Goal: Task Accomplishment & Management: Complete application form

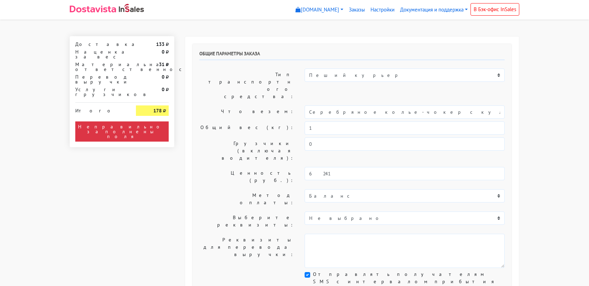
select select "11:00"
select select "21:00"
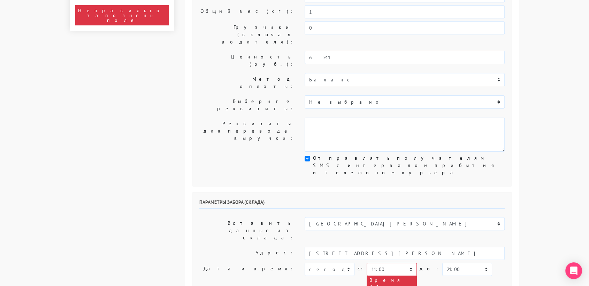
scroll to position [117, 0]
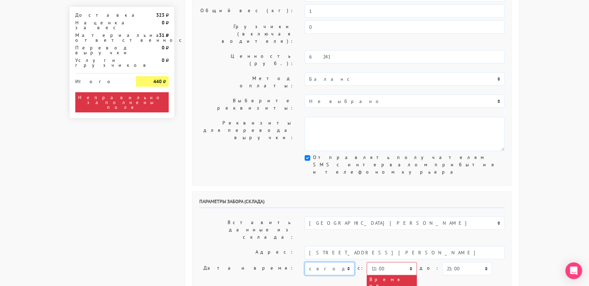
click at [325, 262] on select "[DATE] [DATE] [DATE] [DATE] [DATE] [DATE] [DATE] [DATE] [DATE]" at bounding box center [329, 268] width 50 height 13
select select "[DATE]"
click at [304, 262] on select "[DATE] [DATE] [DATE] [DATE] [DATE] [DATE] [DATE] [DATE] [DATE]" at bounding box center [329, 268] width 50 height 13
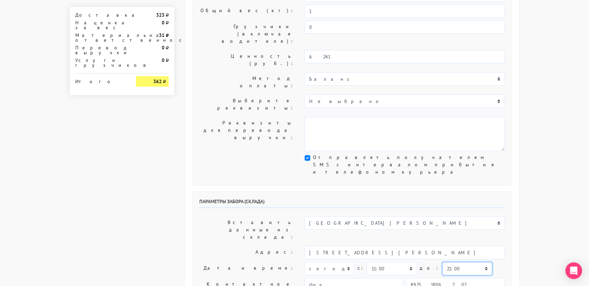
click at [447, 262] on select "00:00 00:30 01:00 01:30 02:00 02:30 03:00 03:30 04:00 04:30 05:00 05:30 06:00 0…" at bounding box center [467, 268] width 50 height 13
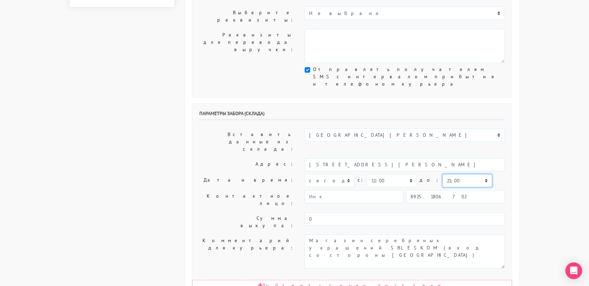
scroll to position [206, 0]
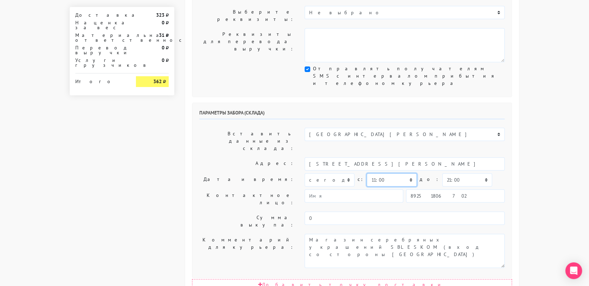
click at [388, 173] on select "00:00 00:30 01:00 01:30 02:00 02:30 03:00 03:30 04:00 04:30 05:00 05:30 06:00 0…" at bounding box center [391, 179] width 50 height 13
select select "18:30"
click at [366, 173] on select "00:00 00:30 01:00 01:30 02:00 02:30 03:00 03:30 04:00 04:30 05:00 05:30 06:00 0…" at bounding box center [391, 179] width 50 height 13
click at [447, 173] on select "00:00 00:30 01:00 01:30 02:00 02:30 03:00 03:30 04:00 04:30 05:00 05:30 06:00 0…" at bounding box center [467, 179] width 50 height 13
select select "19:00"
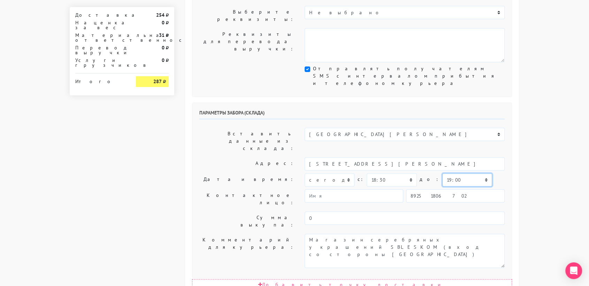
click at [442, 173] on select "00:00 00:30 01:00 01:30 02:00 02:30 03:00 03:30 04:00 04:30 05:00 05:30 06:00 0…" at bounding box center [467, 179] width 50 height 13
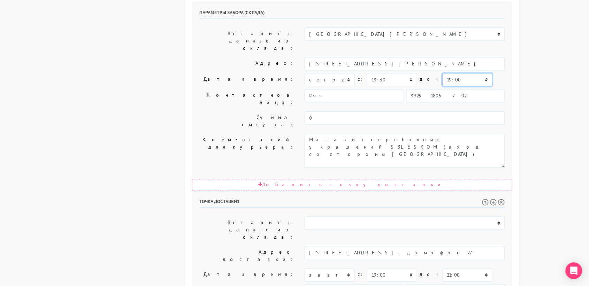
scroll to position [309, 0]
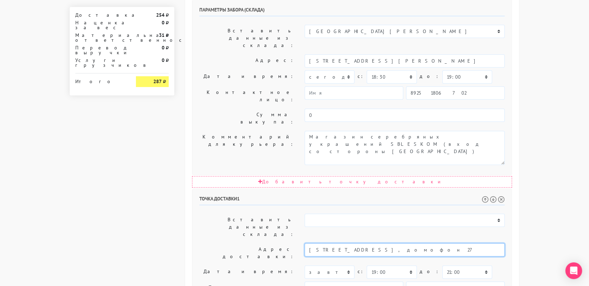
drag, startPoint x: 460, startPoint y: 143, endPoint x: 401, endPoint y: 141, distance: 58.5
click at [401, 243] on input "[STREET_ADDRESS], домофон 27" at bounding box center [404, 249] width 200 height 13
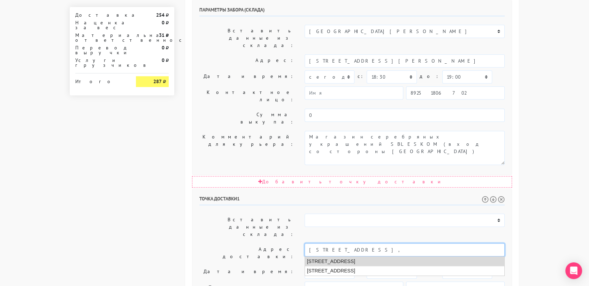
click at [396, 257] on li "[STREET_ADDRESS]" at bounding box center [405, 261] width 200 height 9
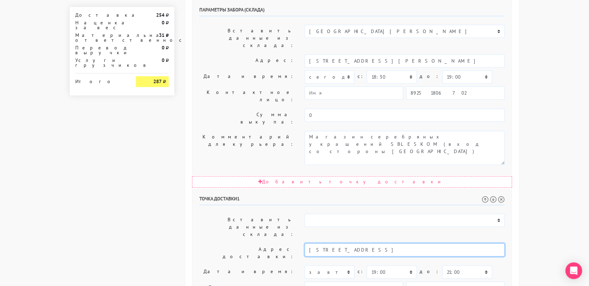
type input "[STREET_ADDRESS]"
paste textarea "[STREET_ADDRESS]"
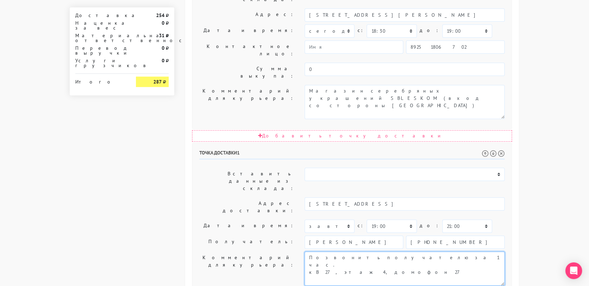
type textarea "Позвонить получателю за 1 час. кВ 27, этаж 4, домофон 27"
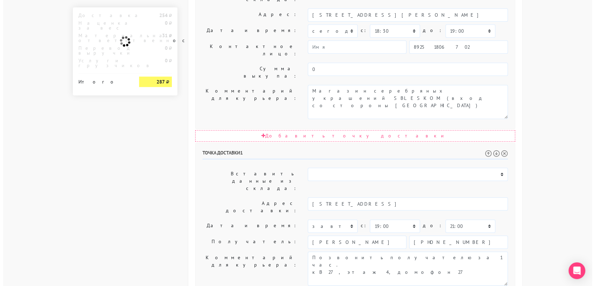
scroll to position [0, 0]
